Goal: Transaction & Acquisition: Purchase product/service

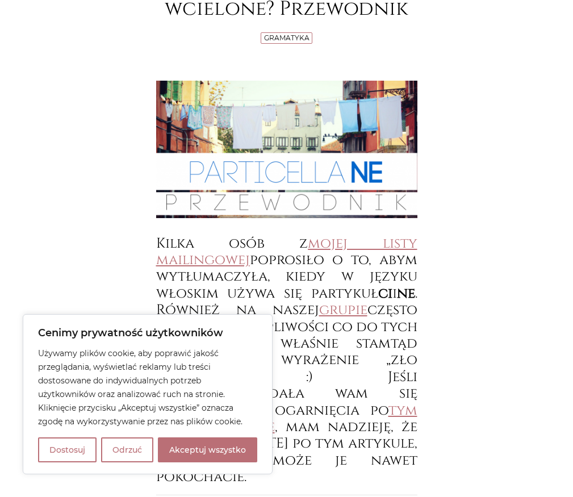
scroll to position [227, 0]
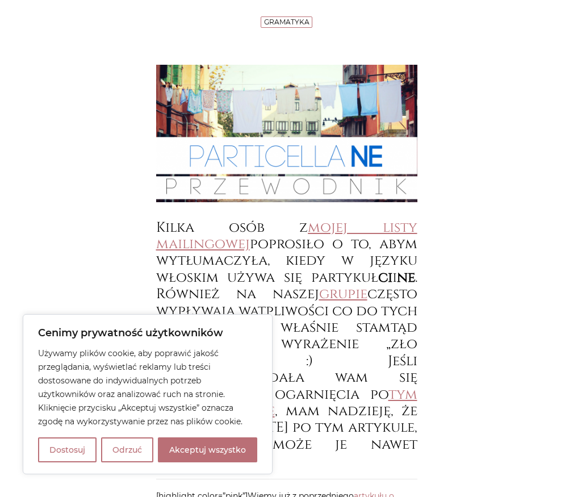
drag, startPoint x: 185, startPoint y: 454, endPoint x: 332, endPoint y: 384, distance: 162.8
click at [185, 454] on button "Akceptuj wszystko" at bounding box center [207, 449] width 99 height 25
checkbox input "true"
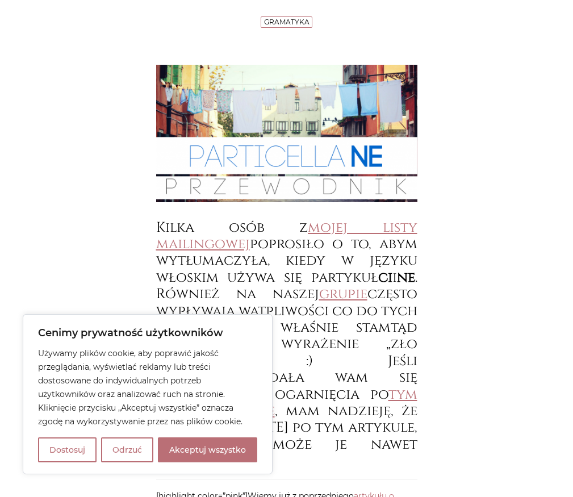
checkbox input "true"
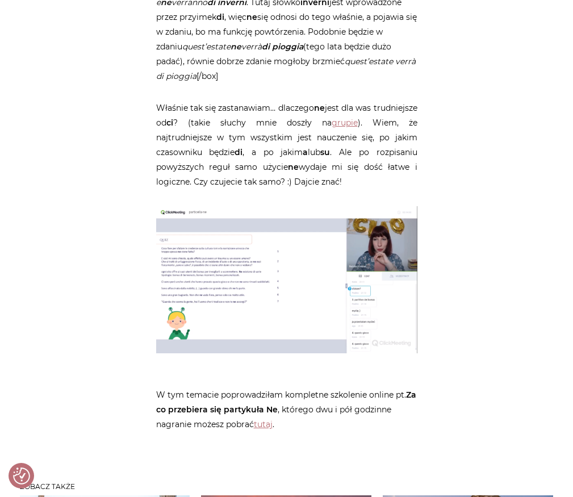
scroll to position [3293, 0]
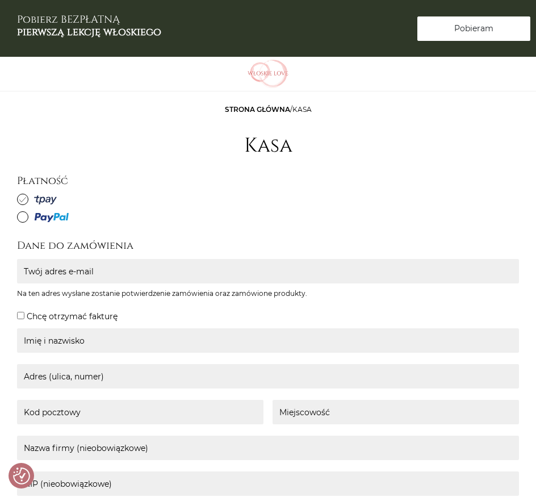
click at [443, 27] on link "Pobieram Pobieram" at bounding box center [473, 28] width 113 height 24
